Goal: Task Accomplishment & Management: Manage account settings

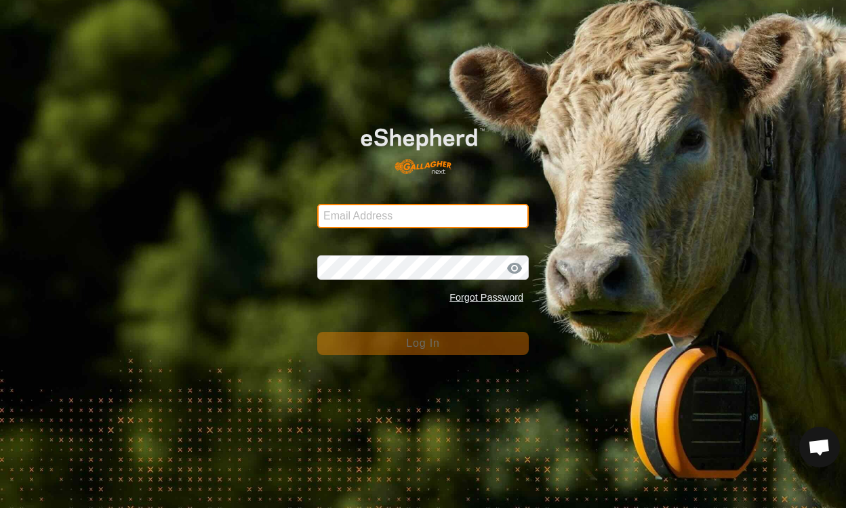
type input "henklise14@gmail.com"
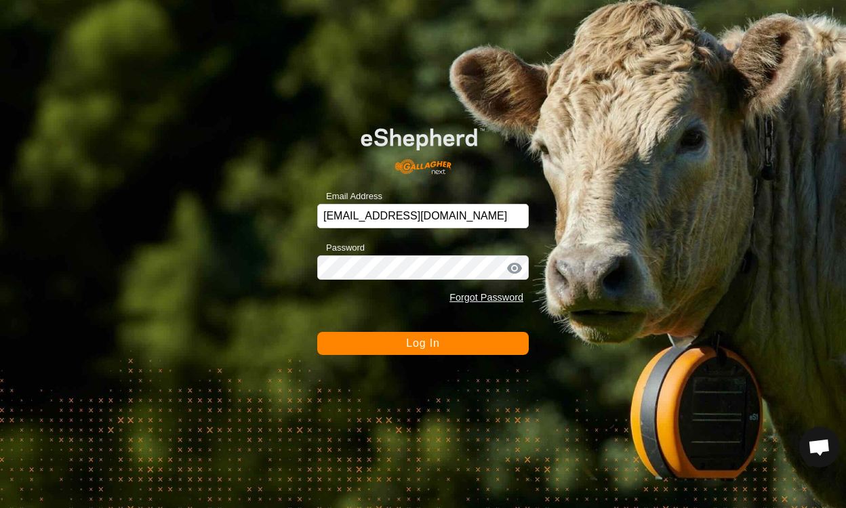
click at [419, 342] on span "Log In" at bounding box center [422, 343] width 33 height 12
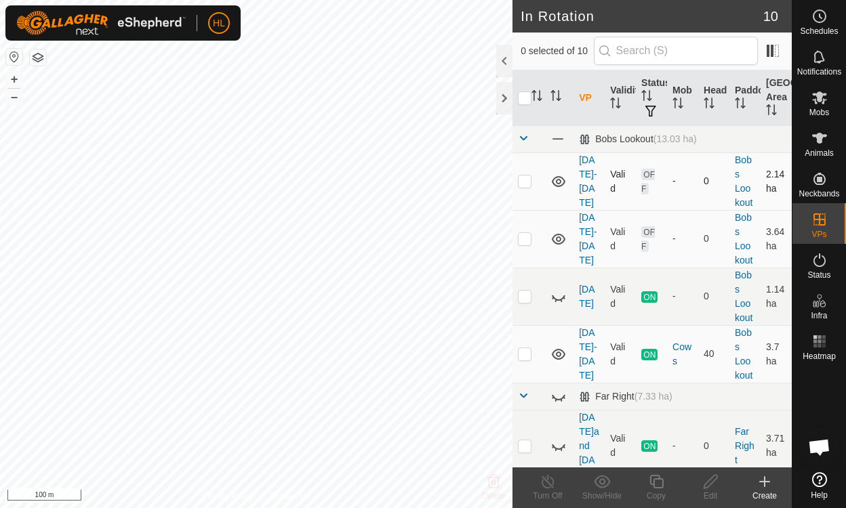
click at [555, 177] on icon at bounding box center [559, 181] width 14 height 11
click at [565, 246] on icon at bounding box center [558, 239] width 16 height 16
click at [560, 354] on icon at bounding box center [559, 354] width 14 height 11
click at [560, 354] on icon at bounding box center [558, 354] width 16 height 16
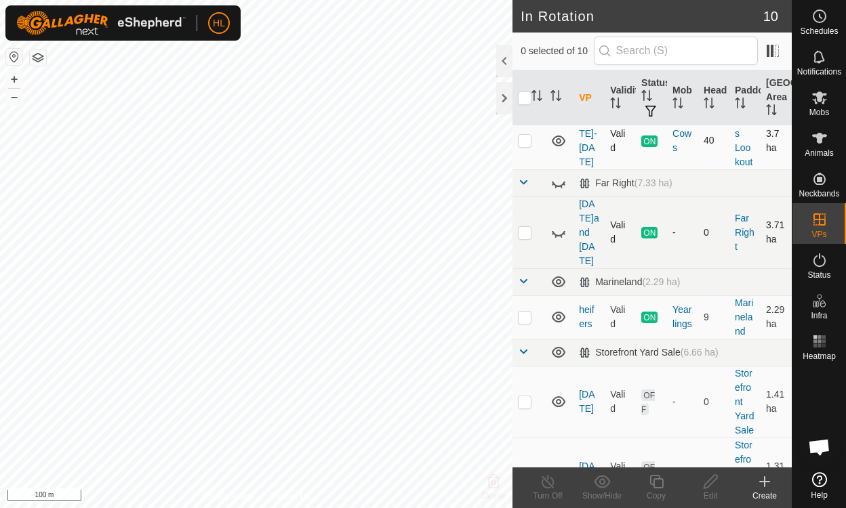
scroll to position [214, 0]
click at [561, 311] on icon at bounding box center [559, 316] width 14 height 11
click at [564, 317] on icon at bounding box center [563, 318] width 2 height 2
click at [564, 393] on icon at bounding box center [558, 401] width 16 height 16
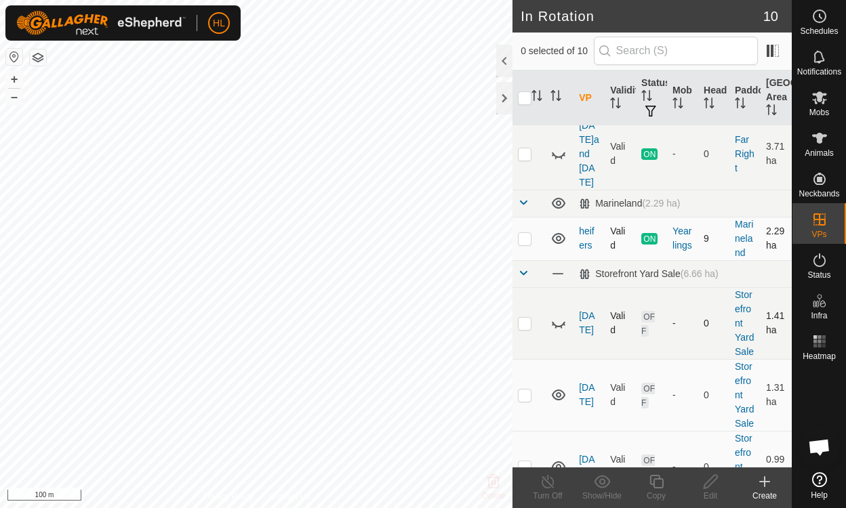
scroll to position [292, 0]
click at [562, 388] on icon at bounding box center [558, 395] width 16 height 16
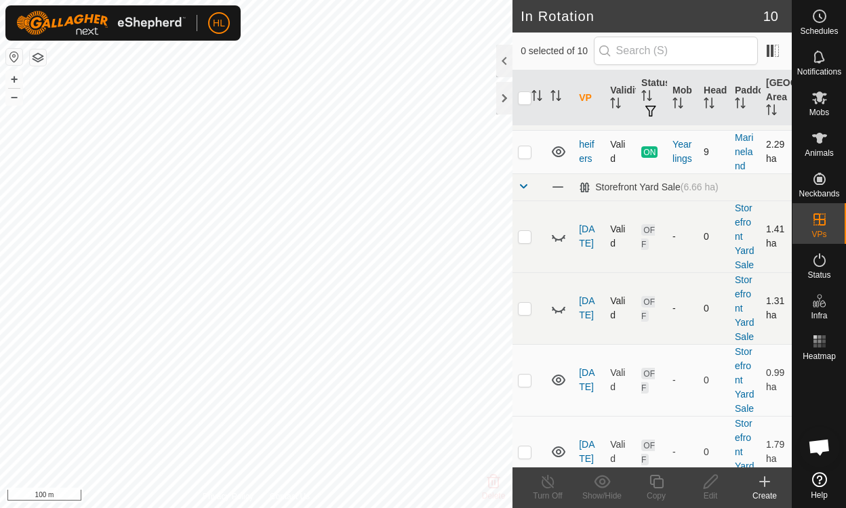
scroll to position [379, 0]
click at [561, 385] on icon at bounding box center [559, 379] width 14 height 11
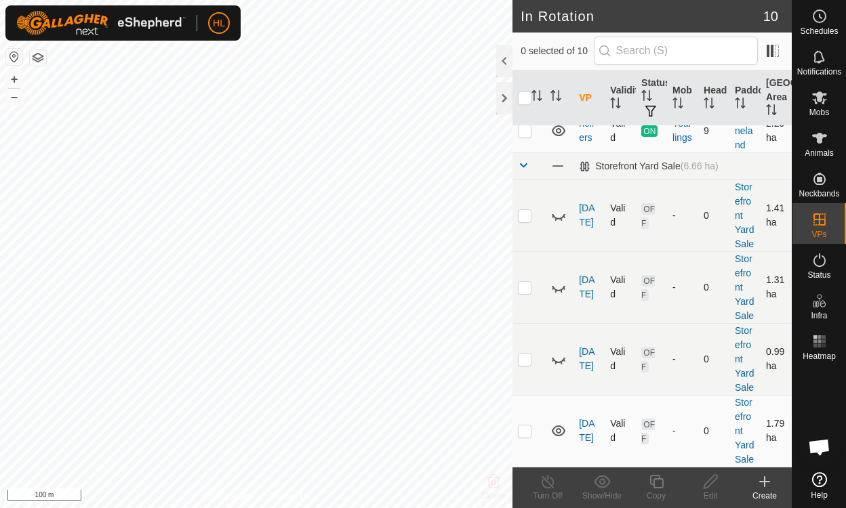
click at [559, 426] on icon at bounding box center [559, 431] width 14 height 11
